Goal: Information Seeking & Learning: Learn about a topic

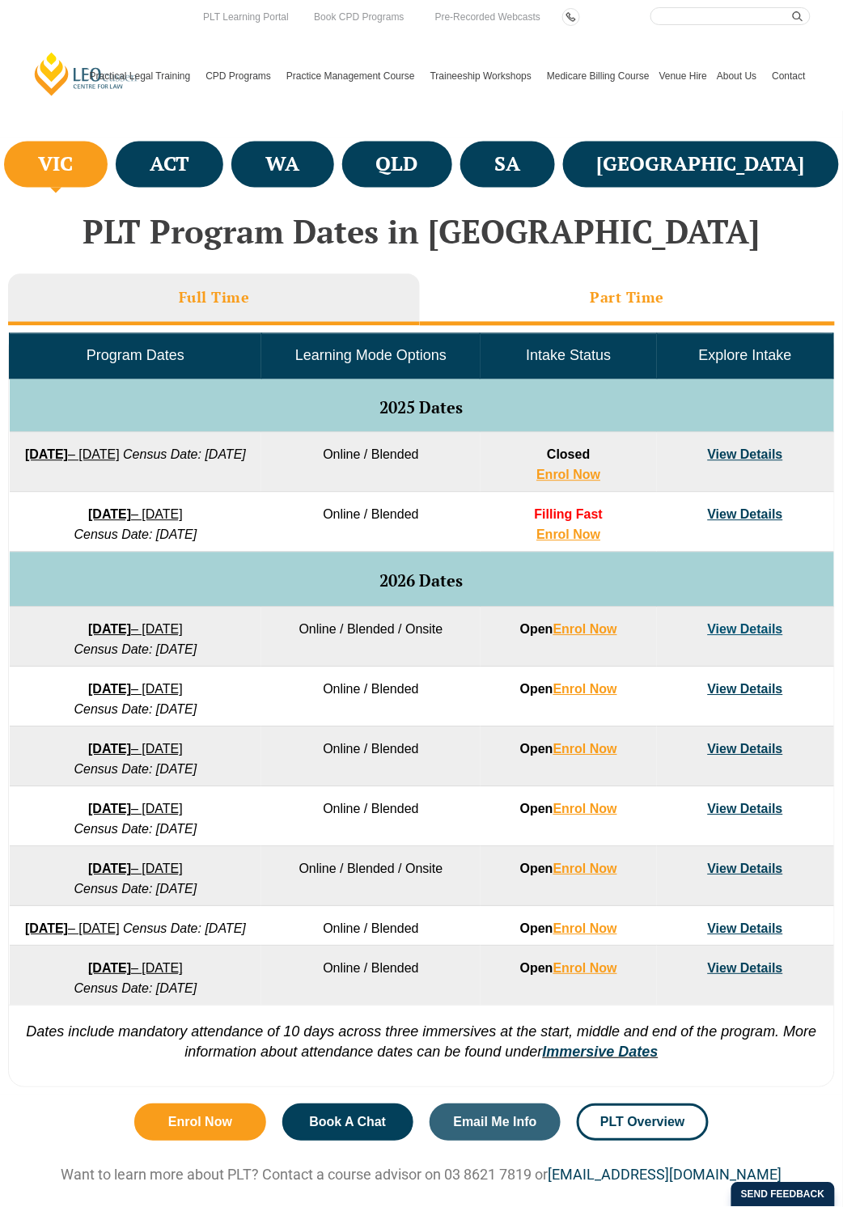
click at [673, 311] on li "Part Time" at bounding box center [627, 300] width 415 height 52
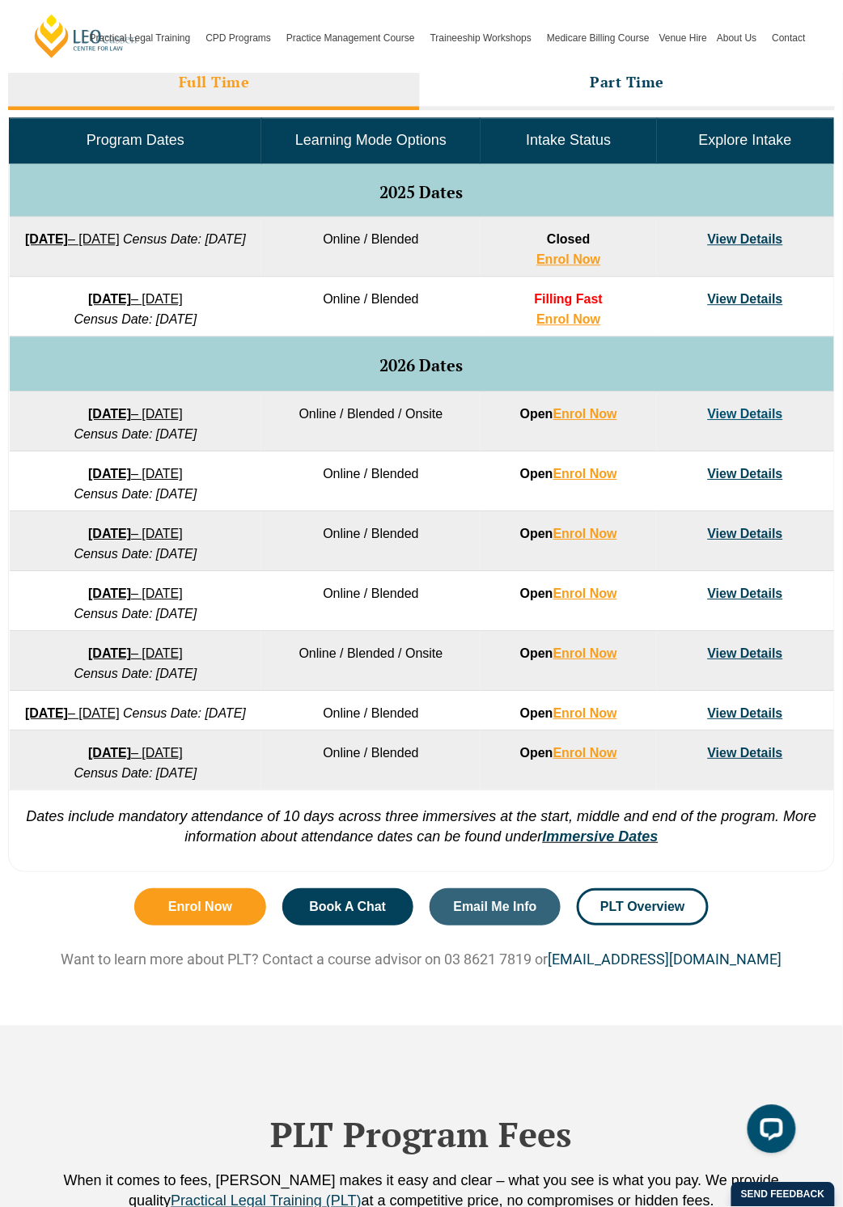
click at [745, 651] on link "View Details" at bounding box center [745, 653] width 75 height 14
click at [767, 710] on link "View Details" at bounding box center [745, 713] width 75 height 14
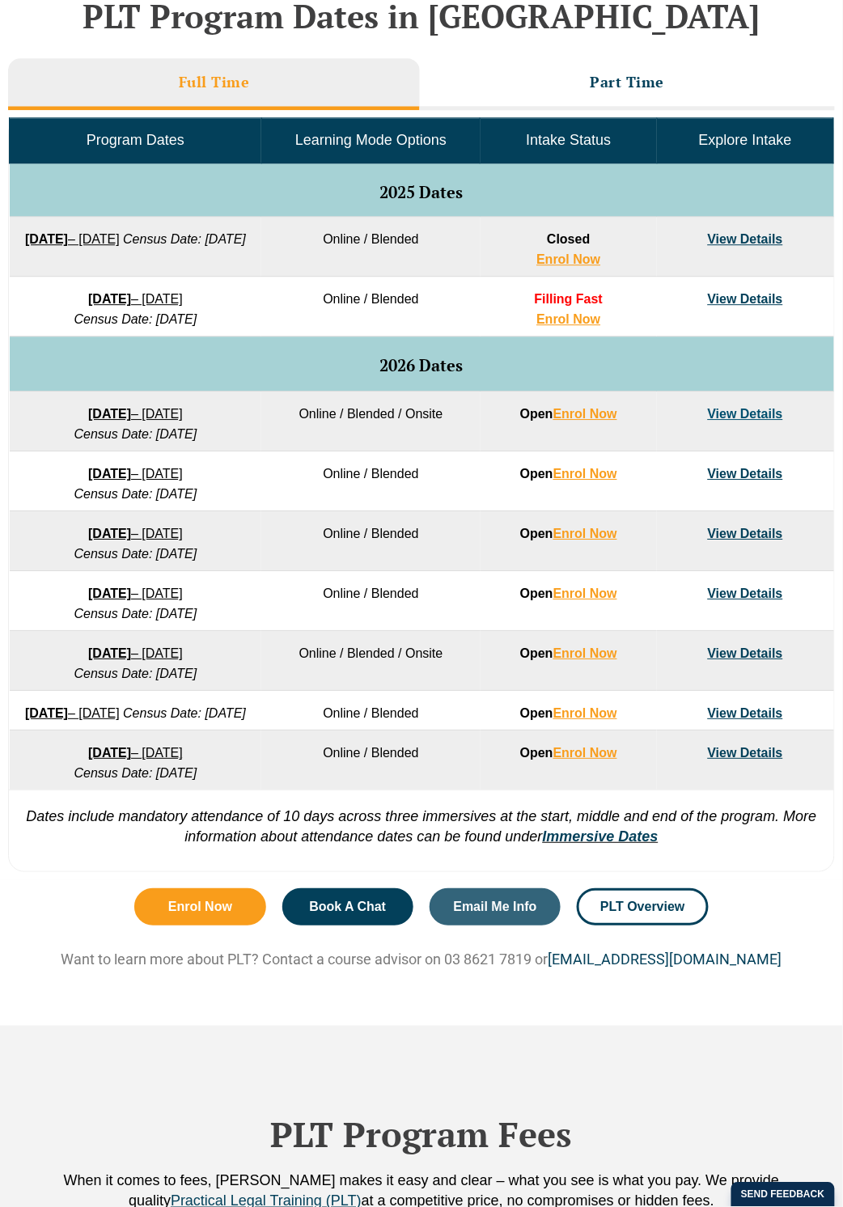
click at [634, 82] on link "Medicare Billing Course" at bounding box center [598, 76] width 112 height 70
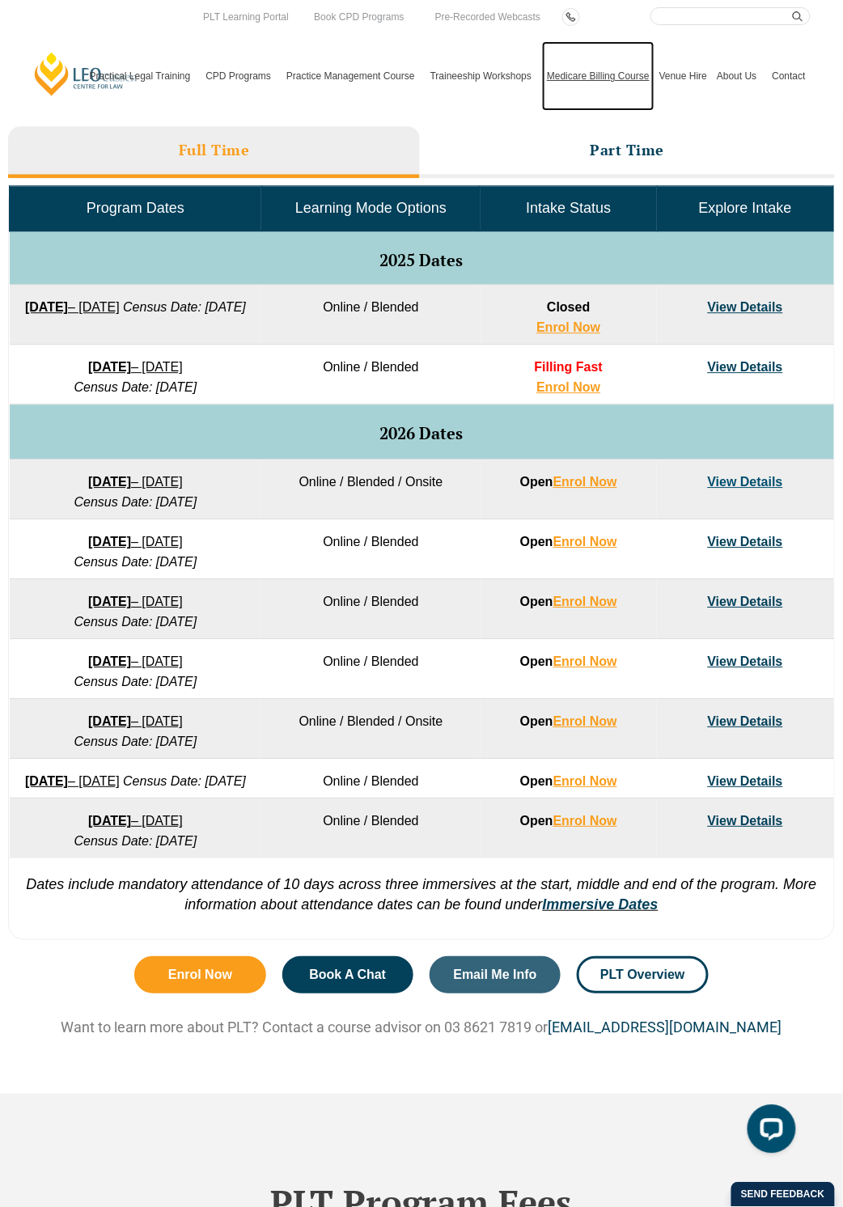
scroll to position [215, 0]
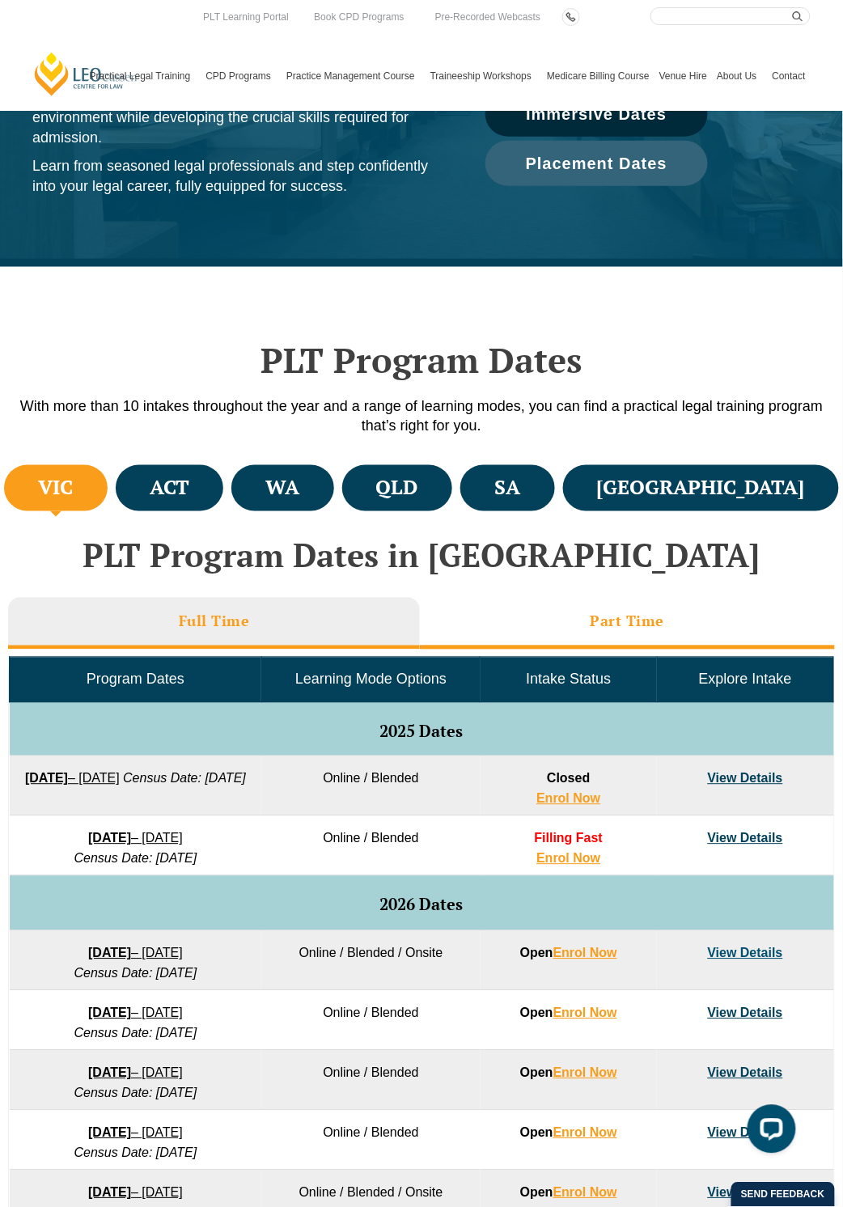
click at [619, 612] on h3 "Part Time" at bounding box center [627, 621] width 74 height 19
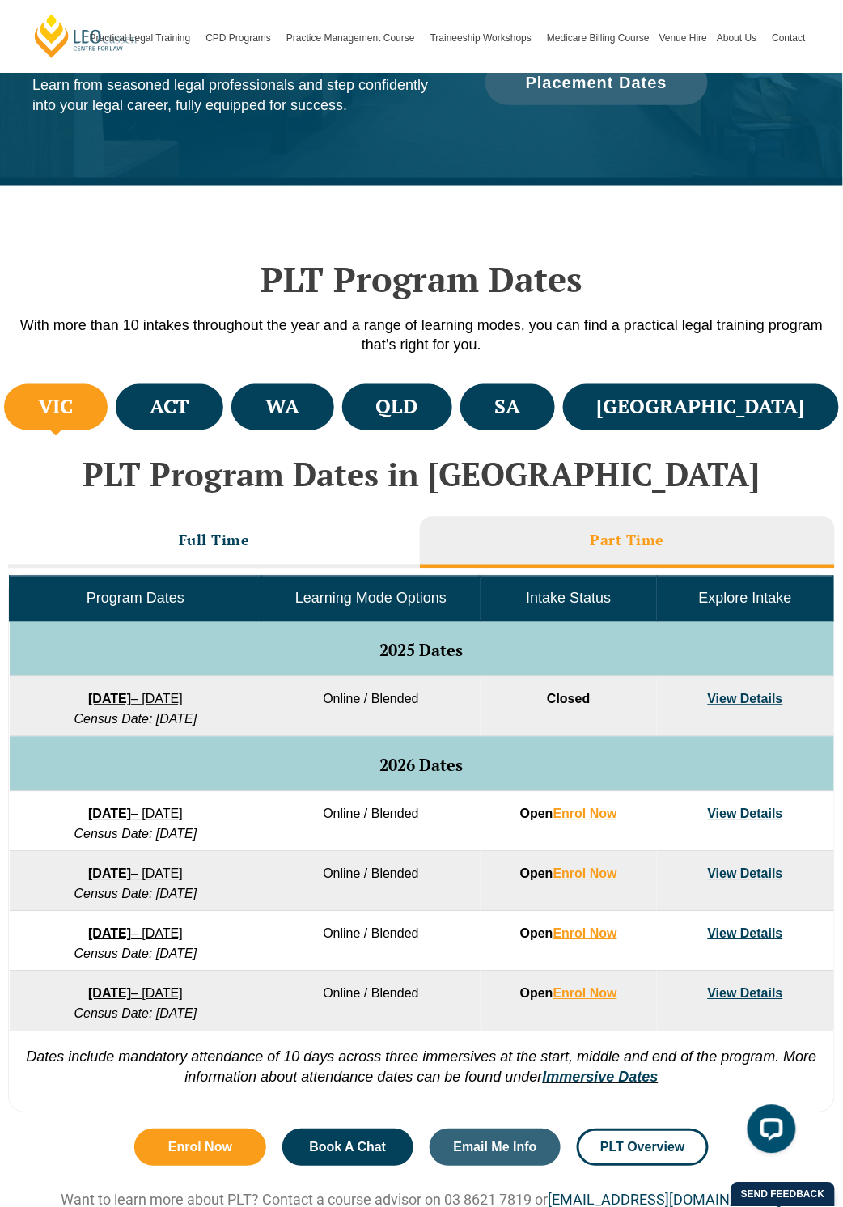
scroll to position [647, 0]
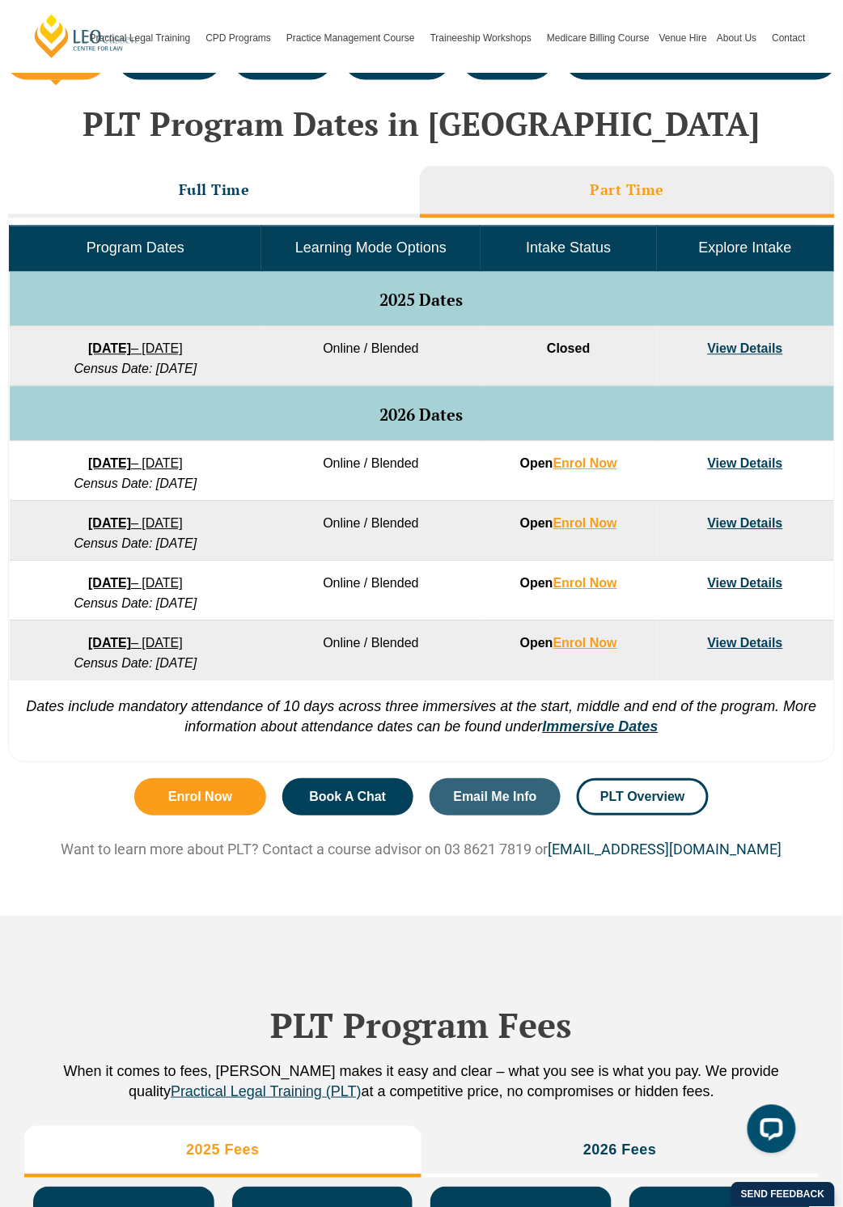
click at [736, 639] on link "View Details" at bounding box center [745, 643] width 75 height 14
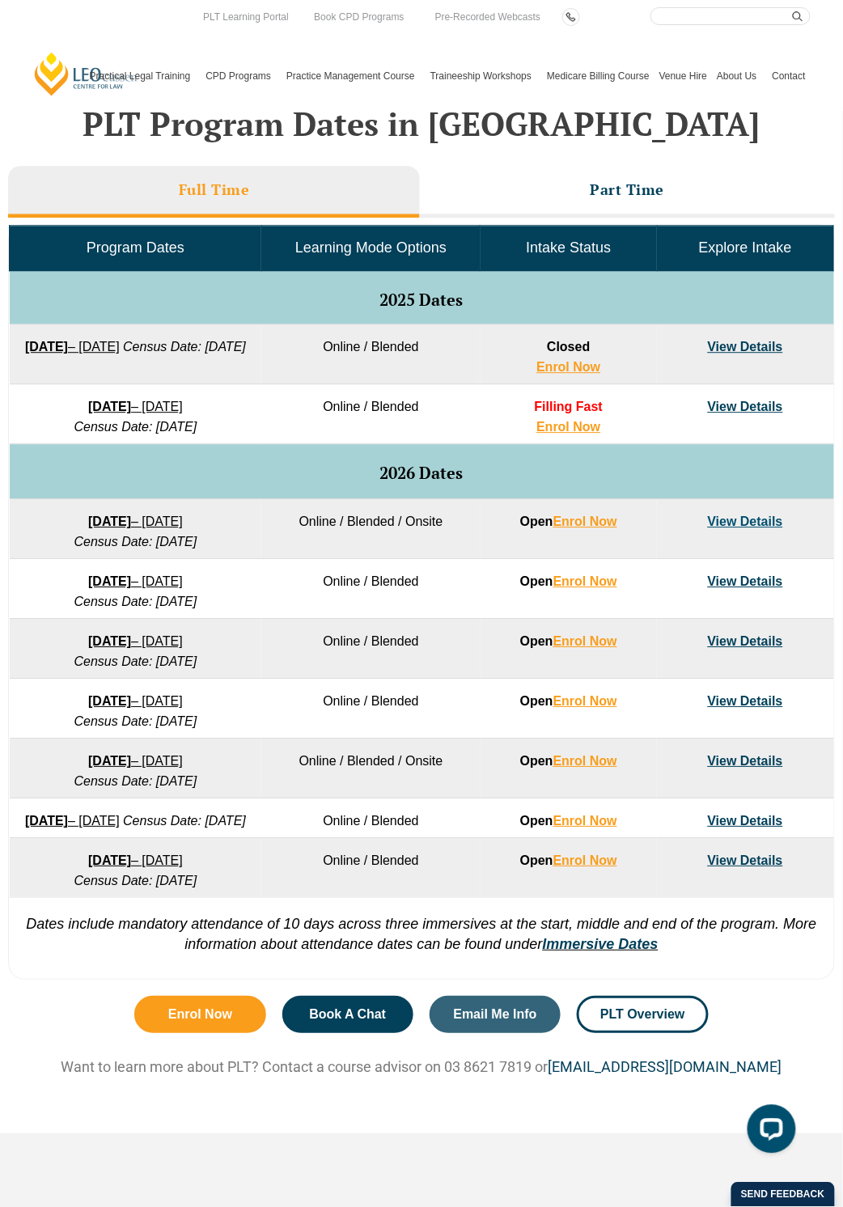
click at [131, 867] on strong "7 December 2026" at bounding box center [109, 860] width 43 height 14
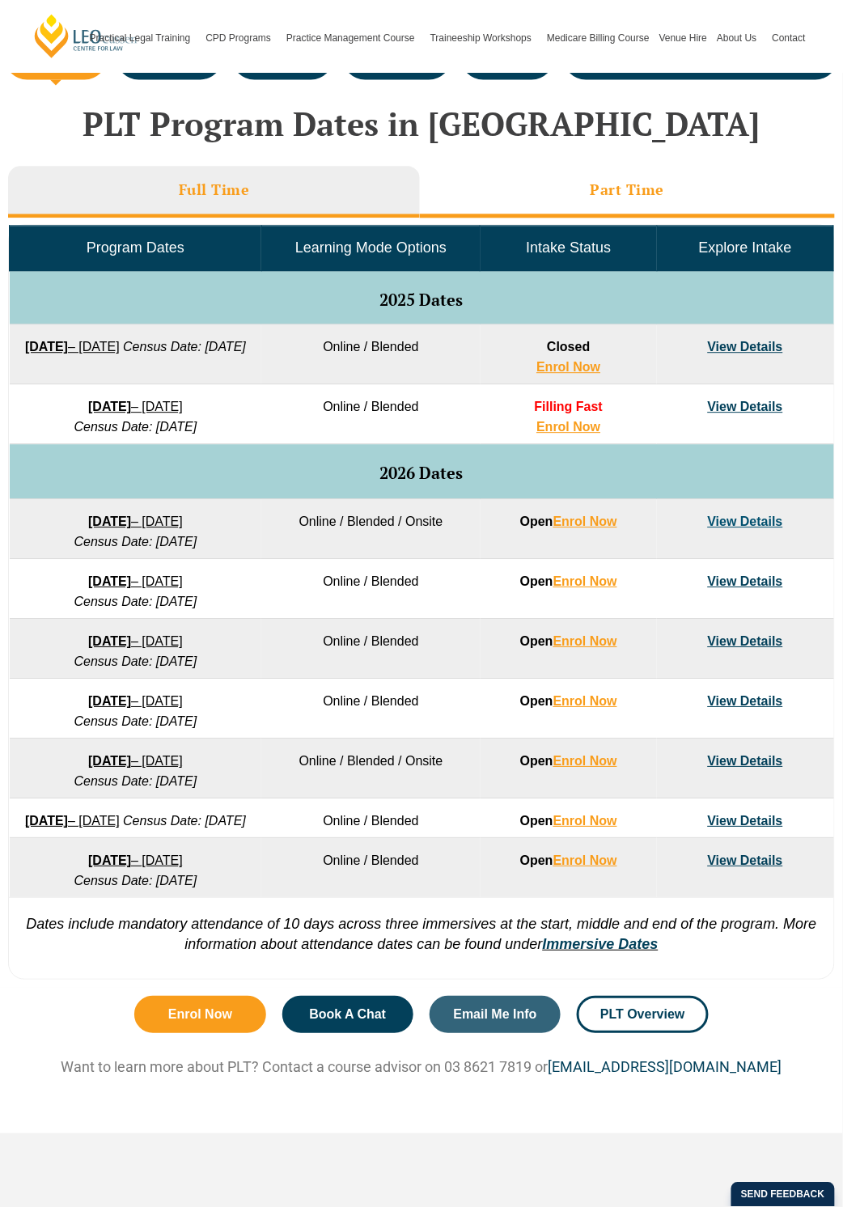
click at [593, 194] on h3 "Part Time" at bounding box center [627, 189] width 74 height 19
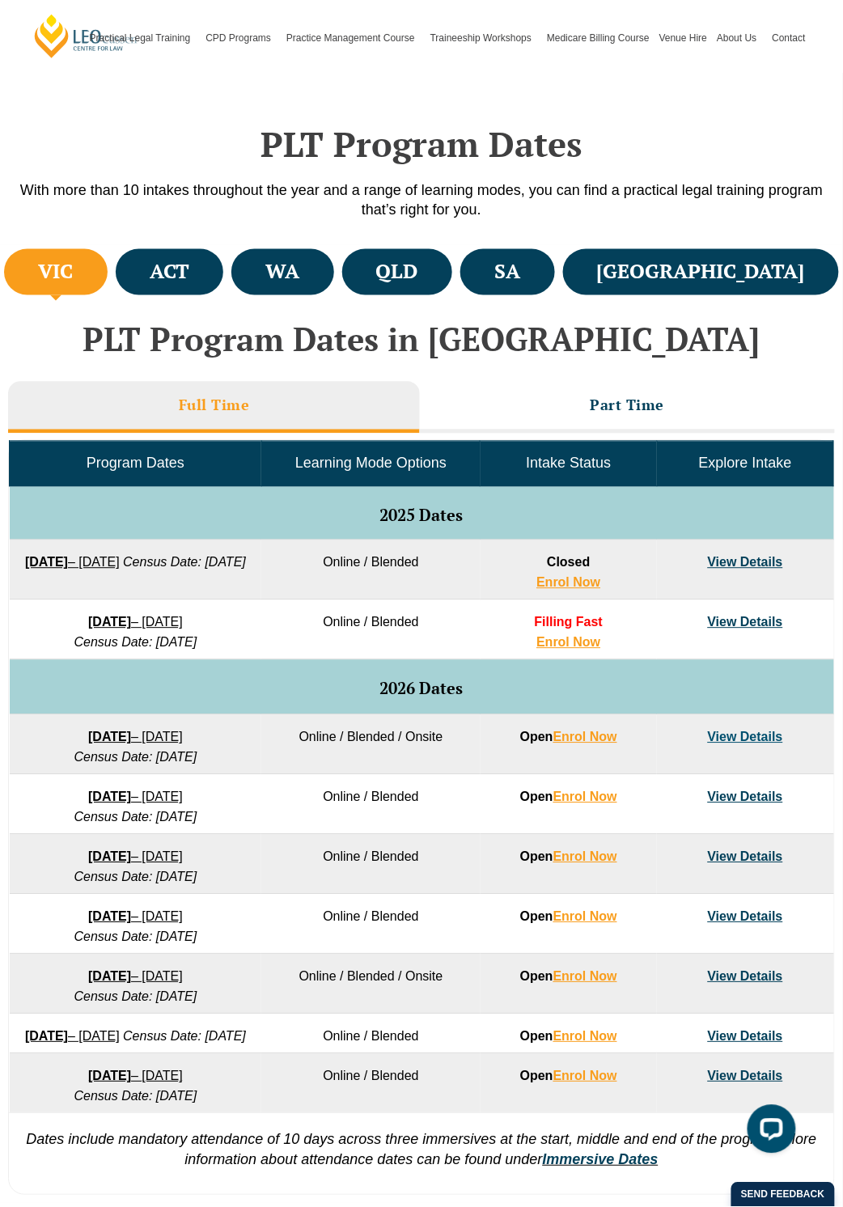
click at [761, 733] on link "View Details" at bounding box center [745, 737] width 75 height 14
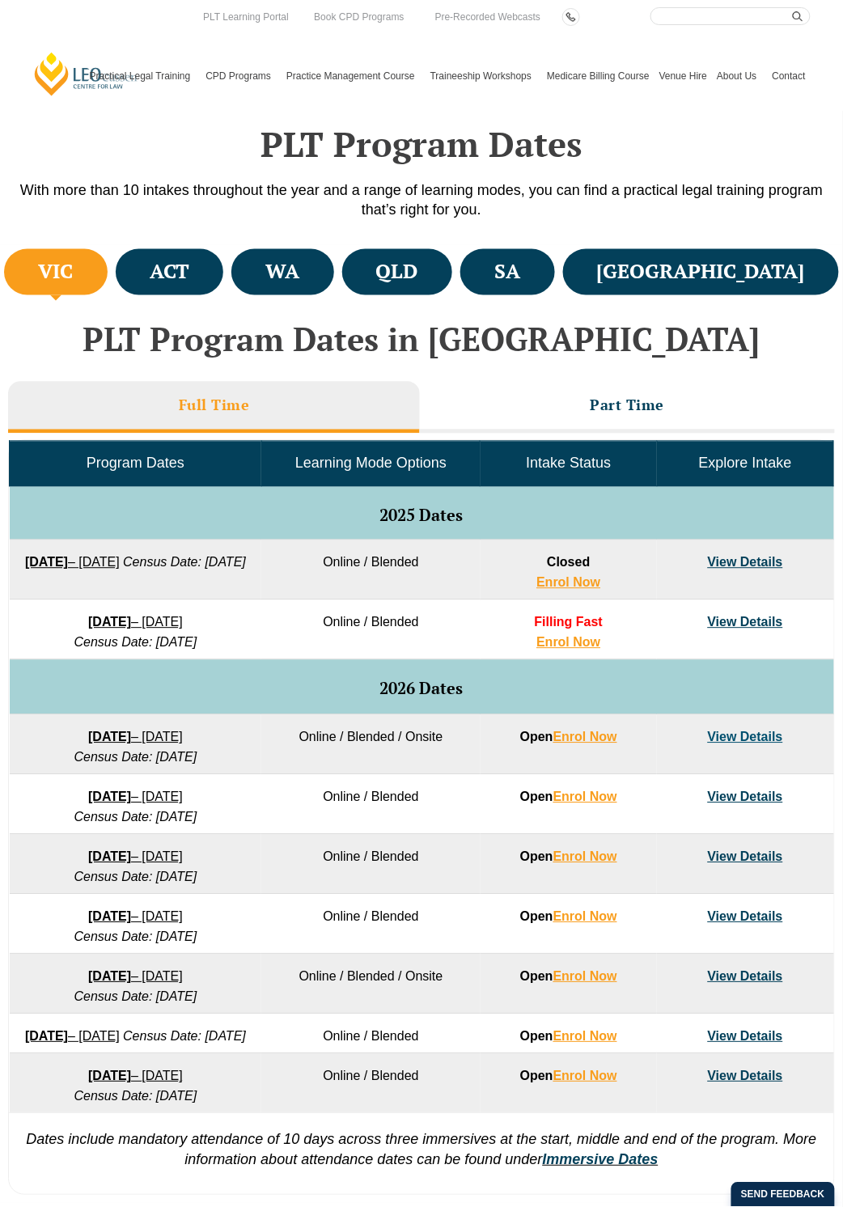
click at [759, 924] on link "View Details" at bounding box center [745, 917] width 75 height 14
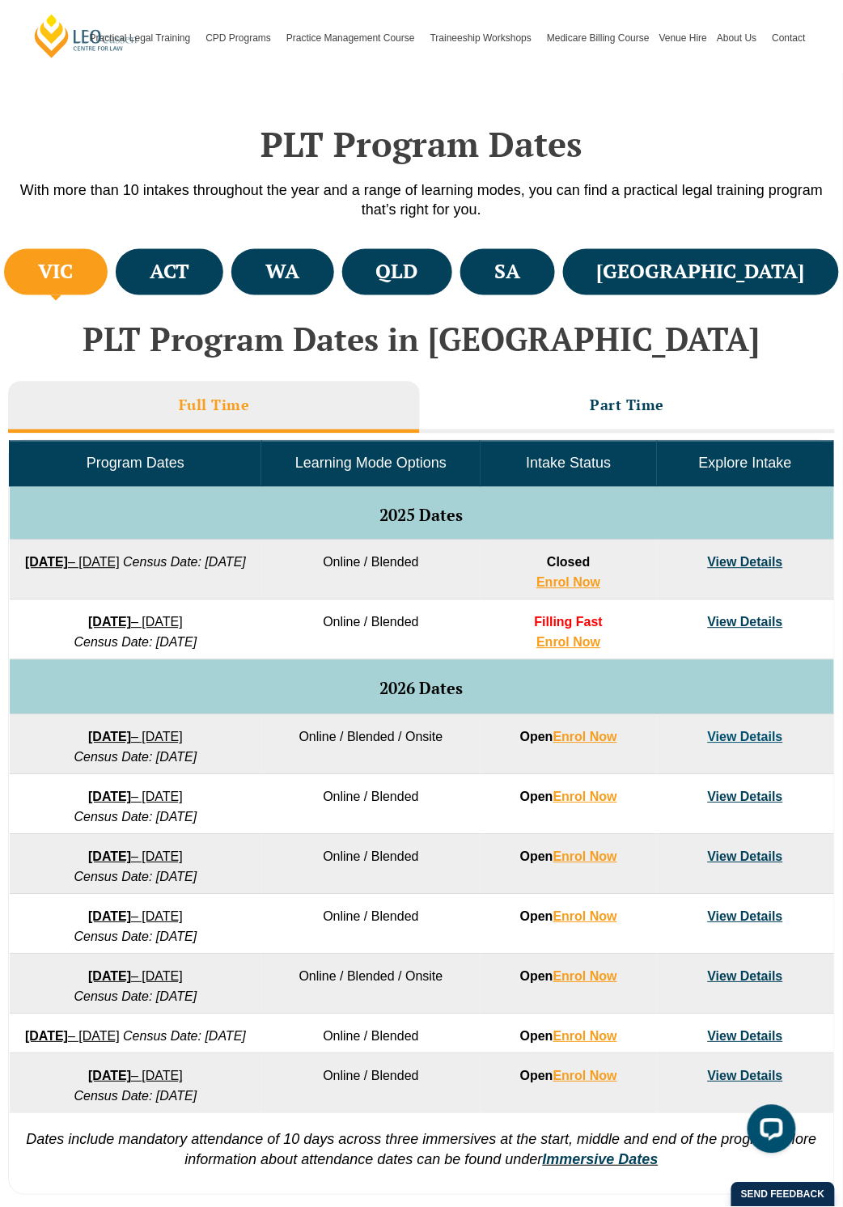
click at [762, 852] on link "View Details" at bounding box center [745, 857] width 75 height 14
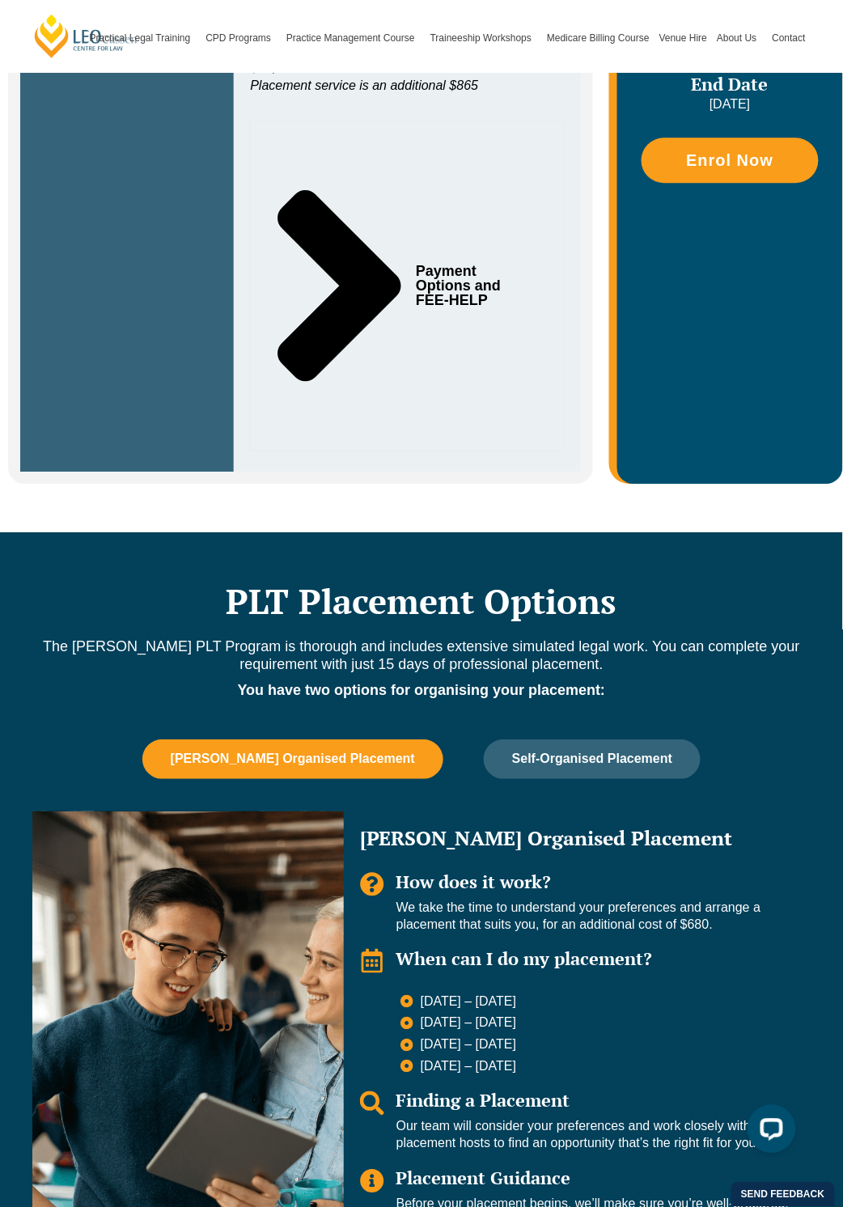
scroll to position [862, 0]
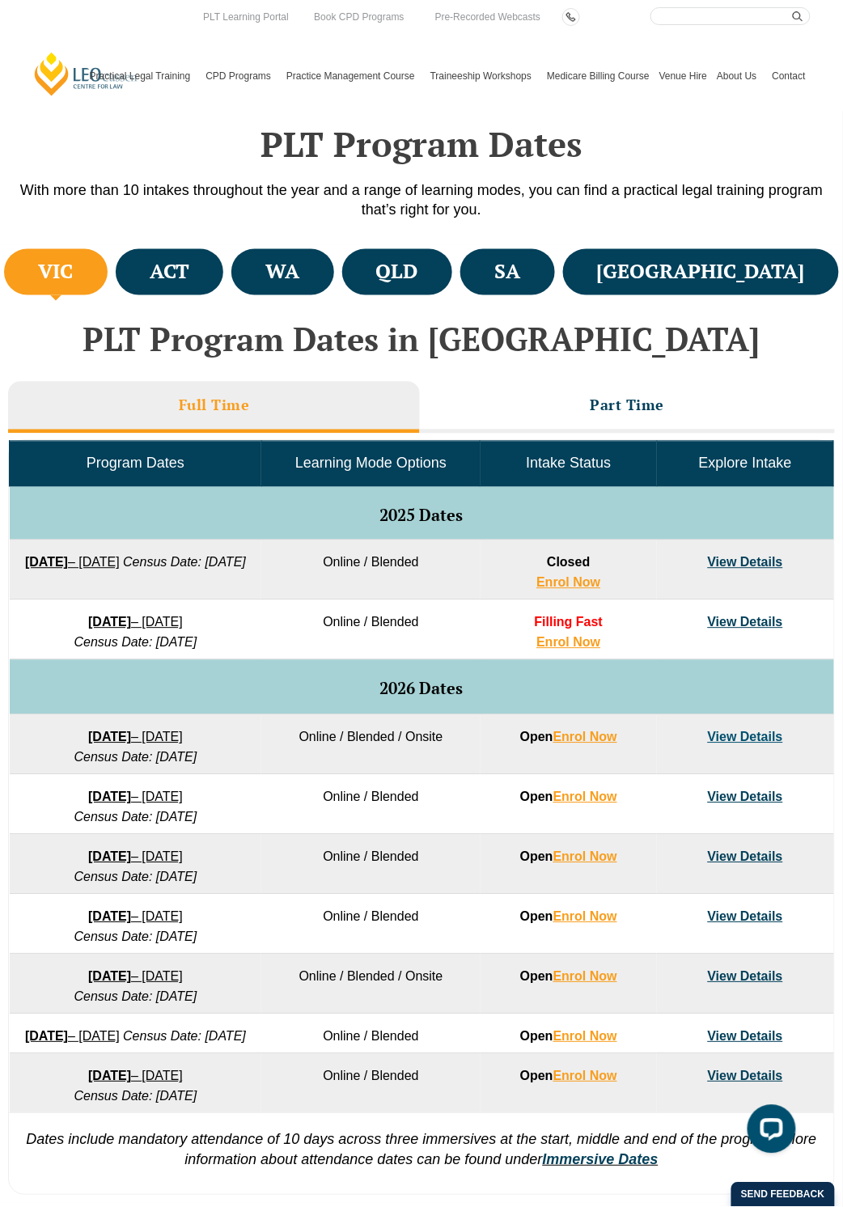
click at [776, 735] on link "View Details" at bounding box center [745, 737] width 75 height 14
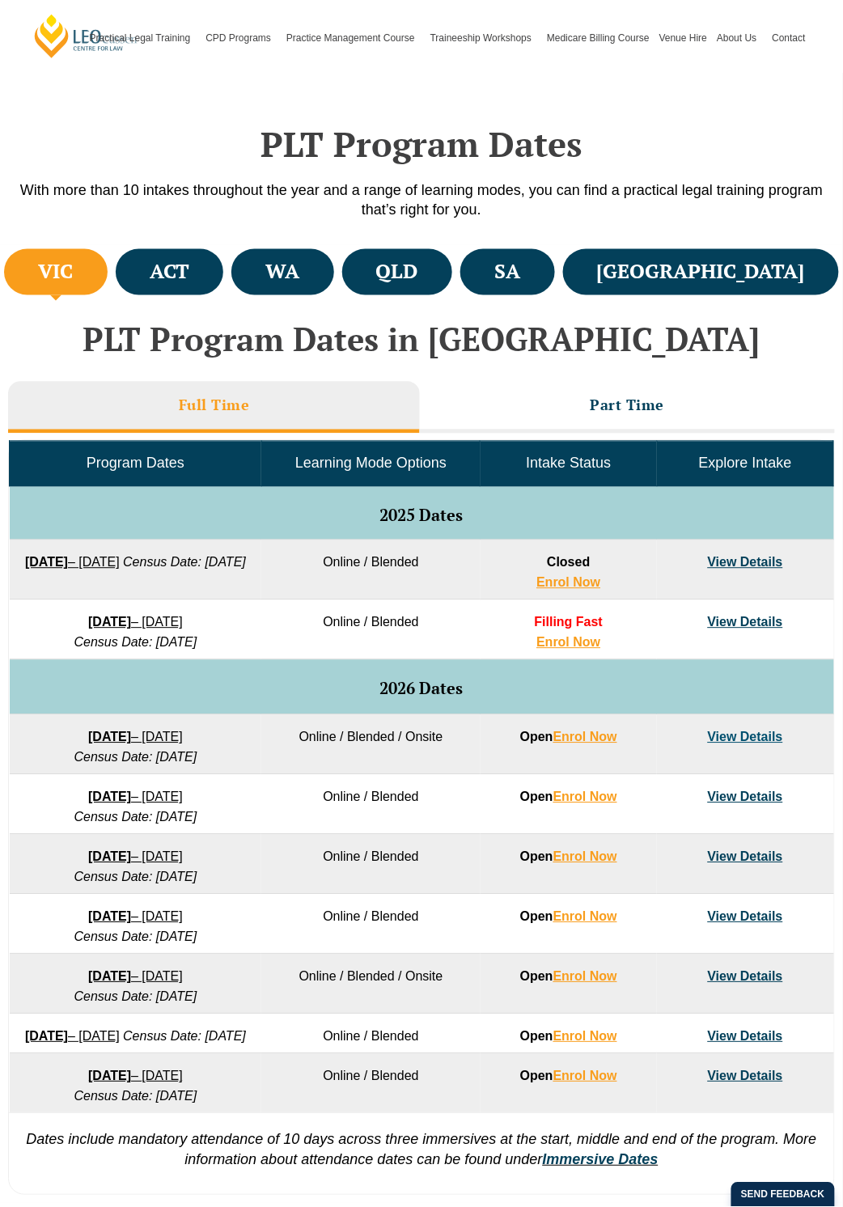
click at [751, 566] on link "View Details" at bounding box center [745, 563] width 75 height 14
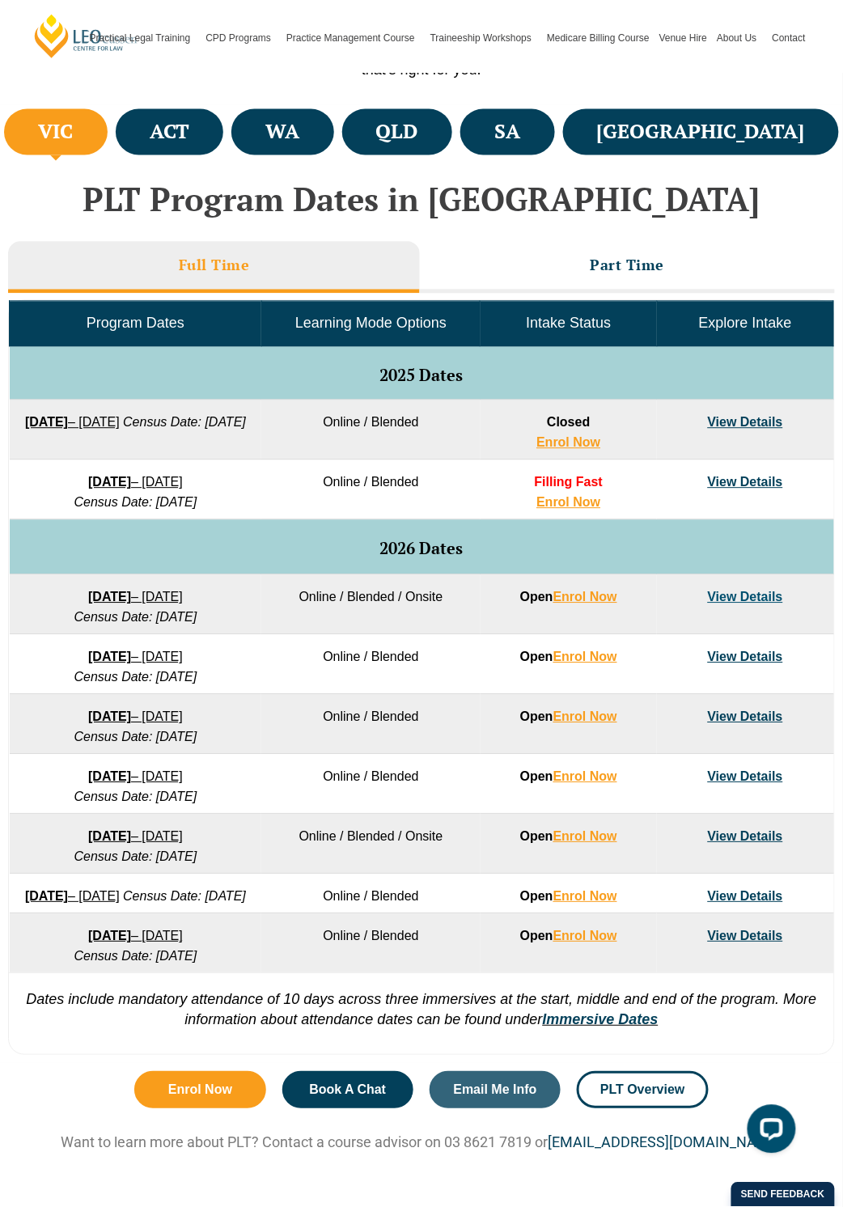
scroll to position [539, 0]
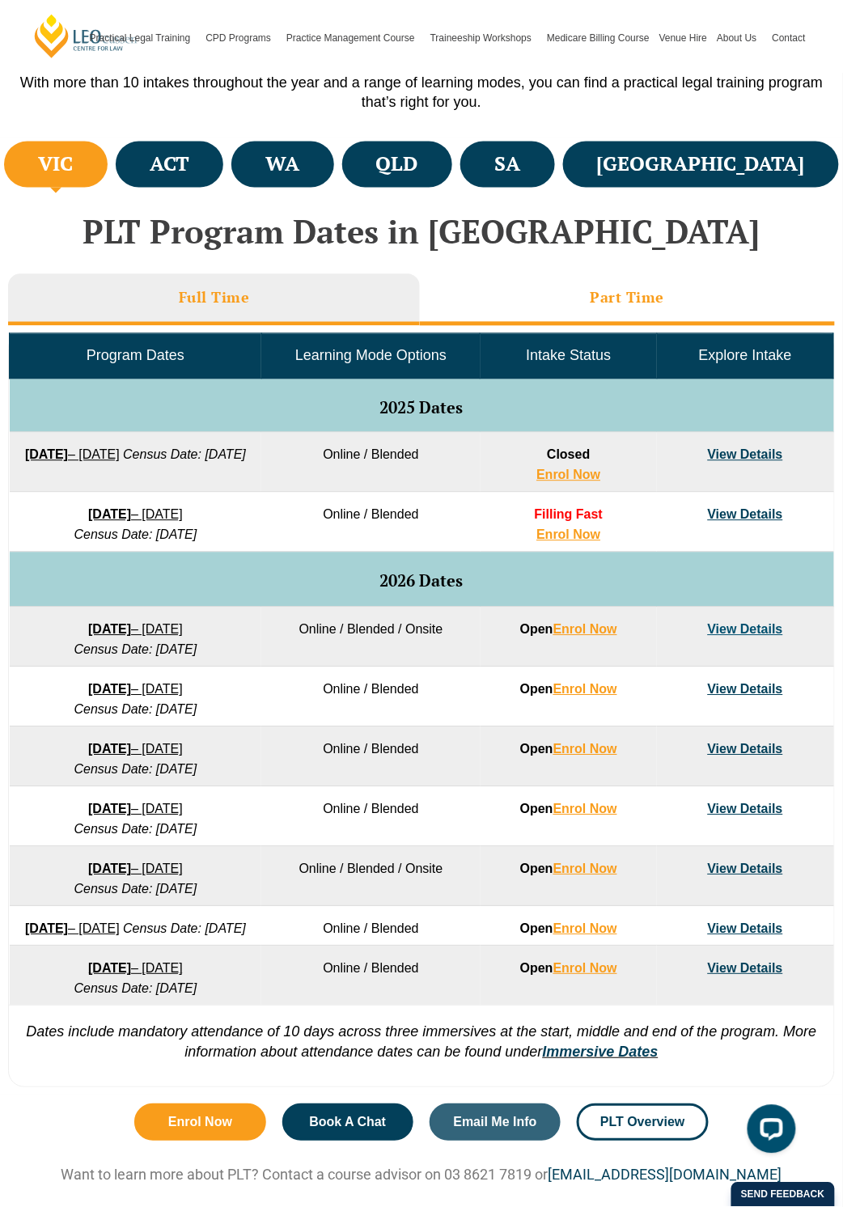
click at [612, 311] on li "Part Time" at bounding box center [627, 300] width 415 height 52
